Goal: Task Accomplishment & Management: Use online tool/utility

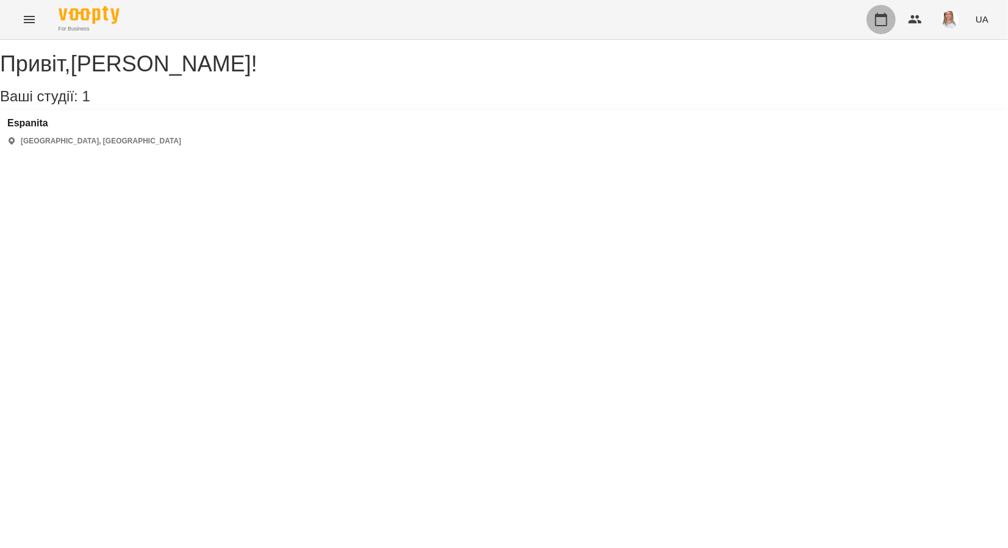
click at [886, 20] on icon "button" at bounding box center [881, 19] width 15 height 15
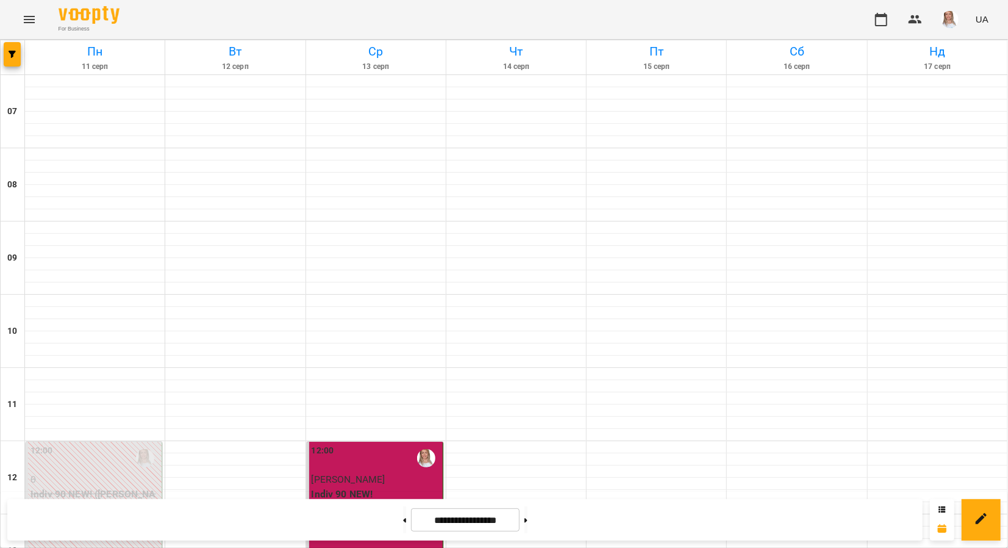
scroll to position [366, 0]
click at [528, 519] on button at bounding box center [526, 519] width 3 height 27
type input "**********"
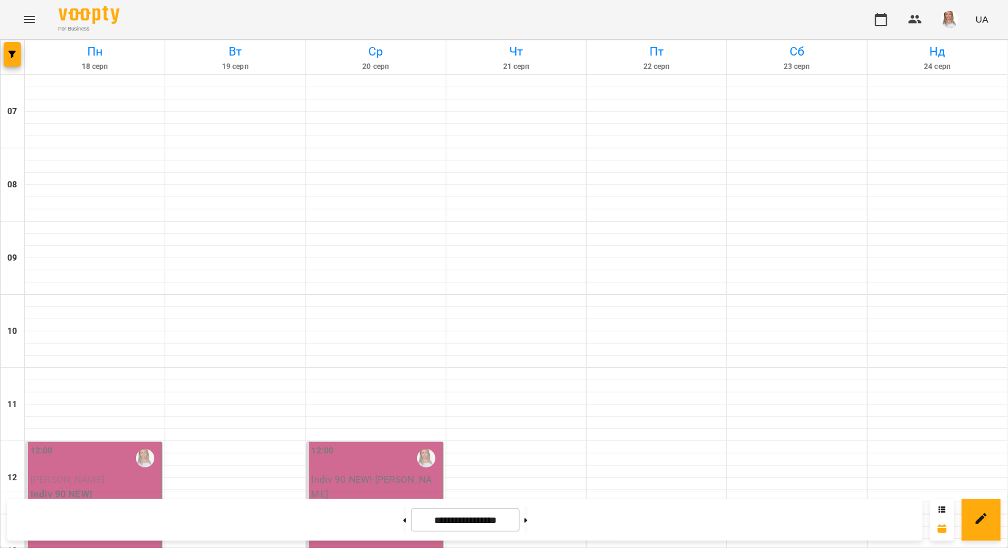
scroll to position [244, 0]
click at [107, 472] on p "[PERSON_NAME]" at bounding box center [95, 479] width 129 height 15
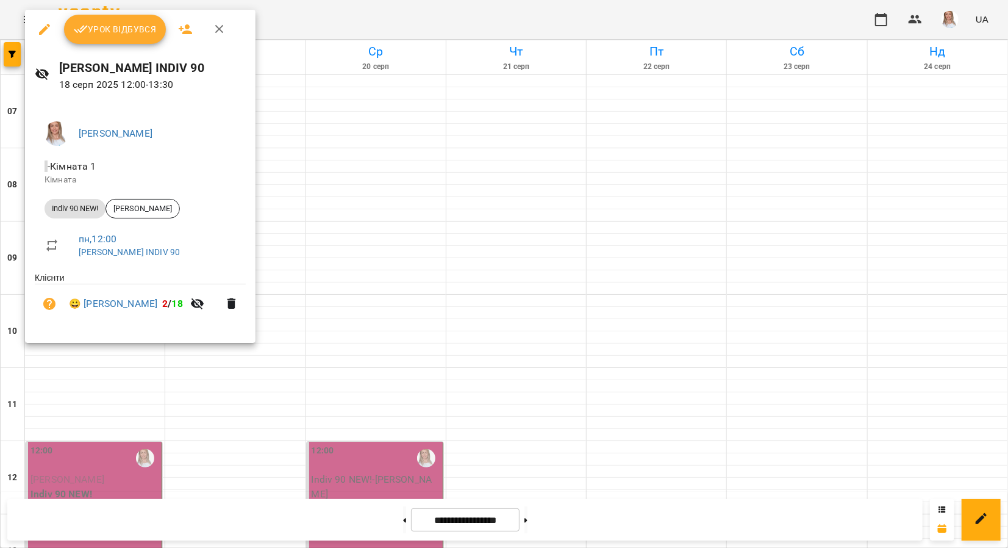
click at [122, 23] on span "Урок відбувся" at bounding box center [115, 29] width 83 height 15
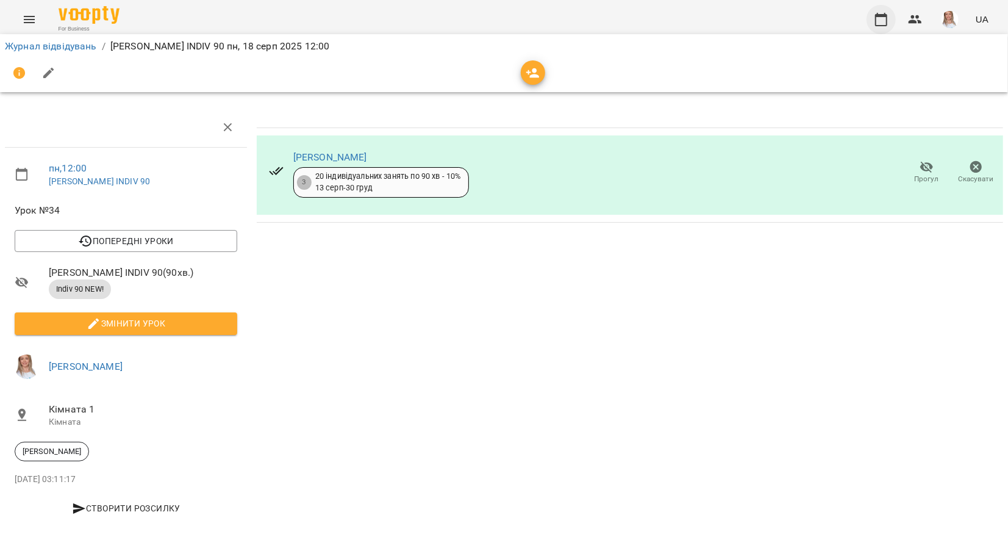
click at [883, 16] on icon "button" at bounding box center [881, 19] width 12 height 13
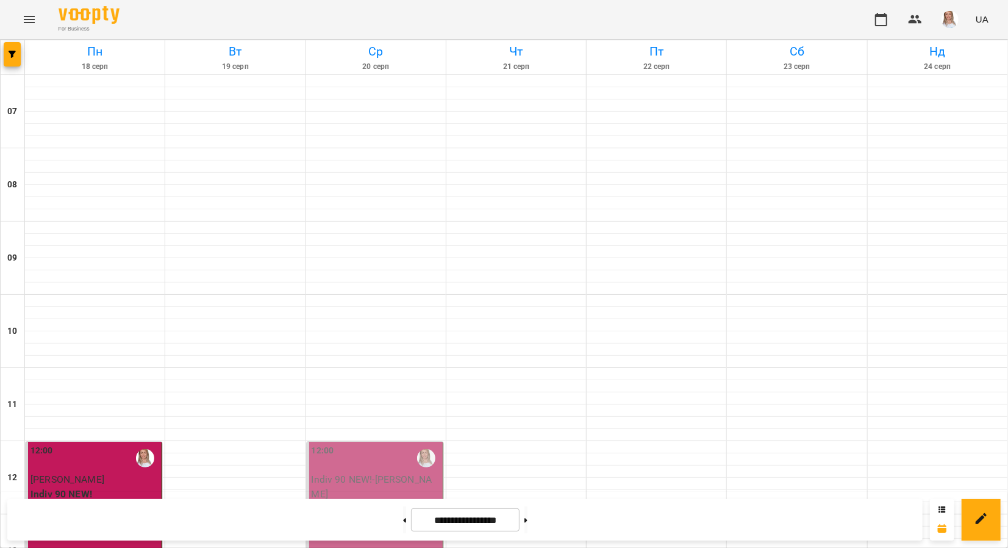
scroll to position [387, 0]
